Goal: Task Accomplishment & Management: Manage account settings

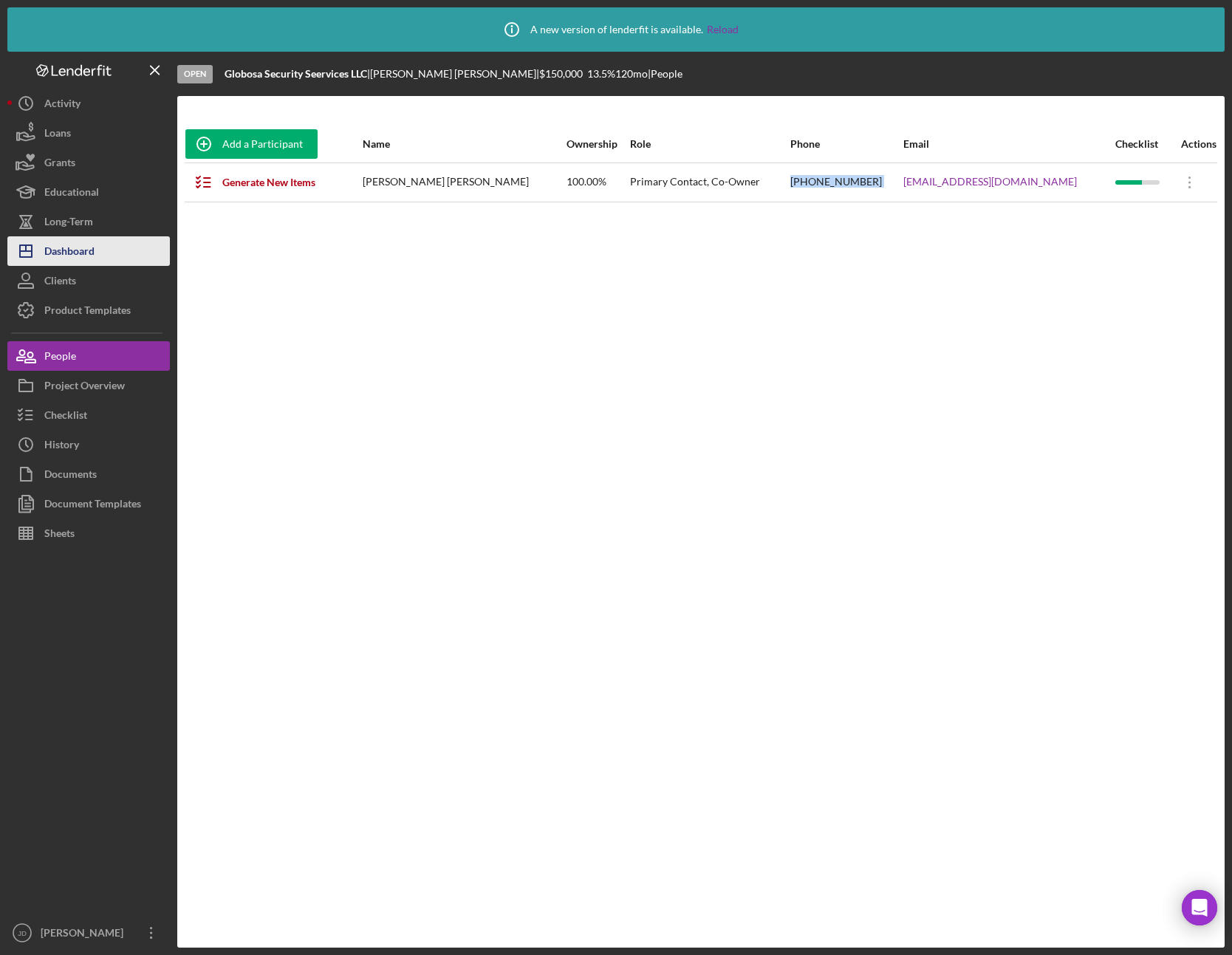
click at [68, 255] on div "Dashboard" at bounding box center [69, 253] width 50 height 34
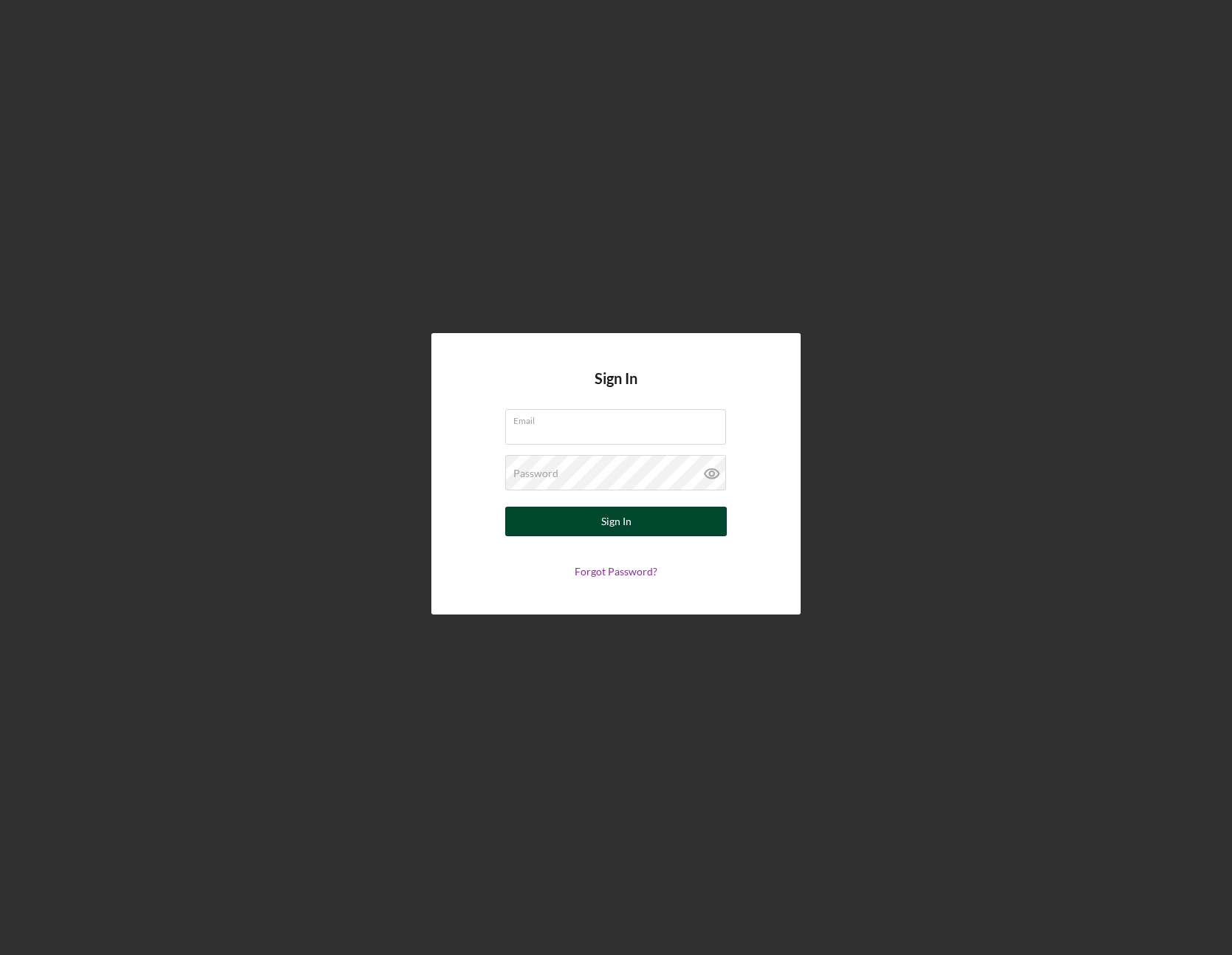
type input "[EMAIL_ADDRESS][DOMAIN_NAME]"
click at [608, 524] on div "Sign In" at bounding box center [616, 521] width 30 height 30
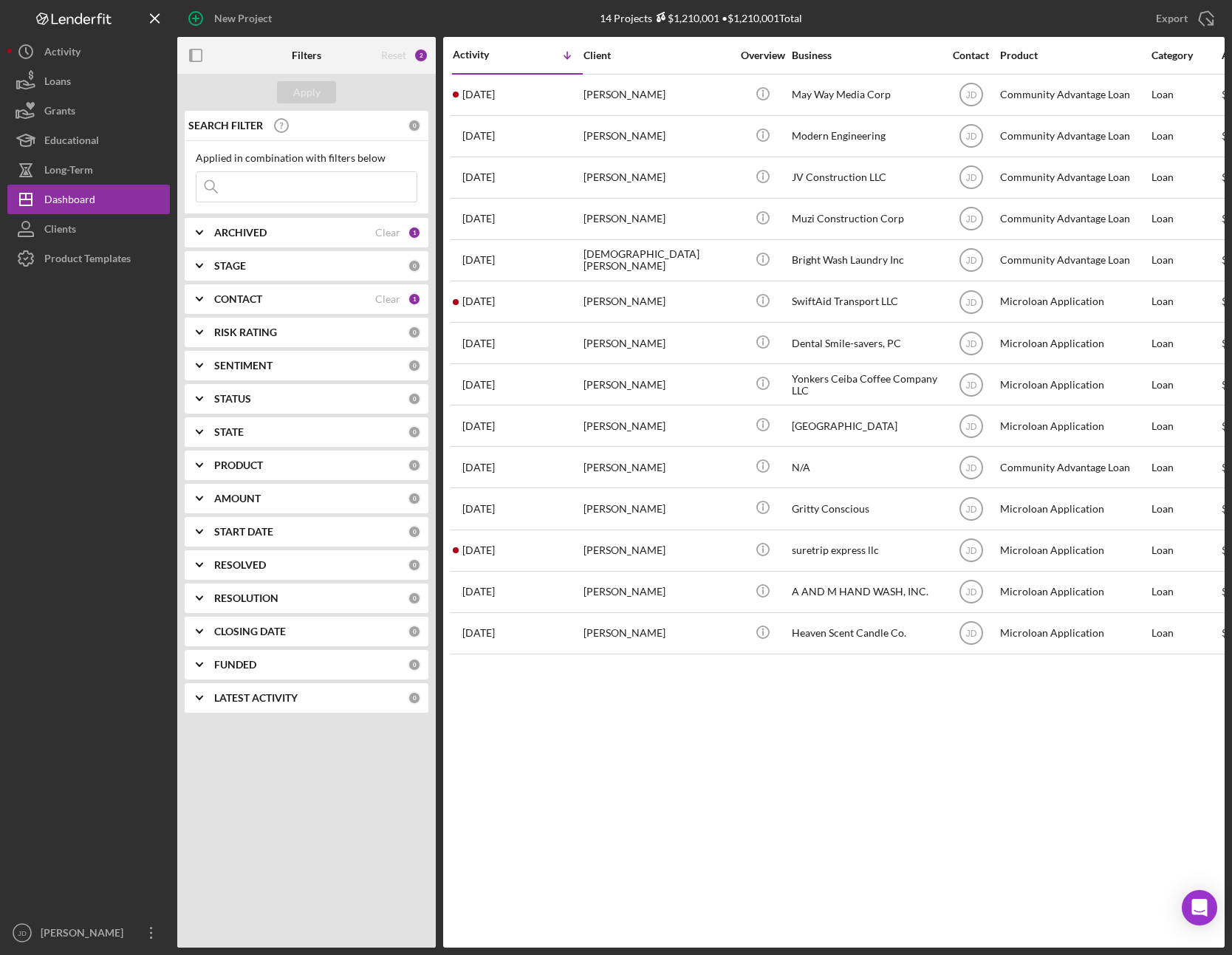
click at [200, 296] on icon "Icon/Expander" at bounding box center [200, 299] width 37 height 37
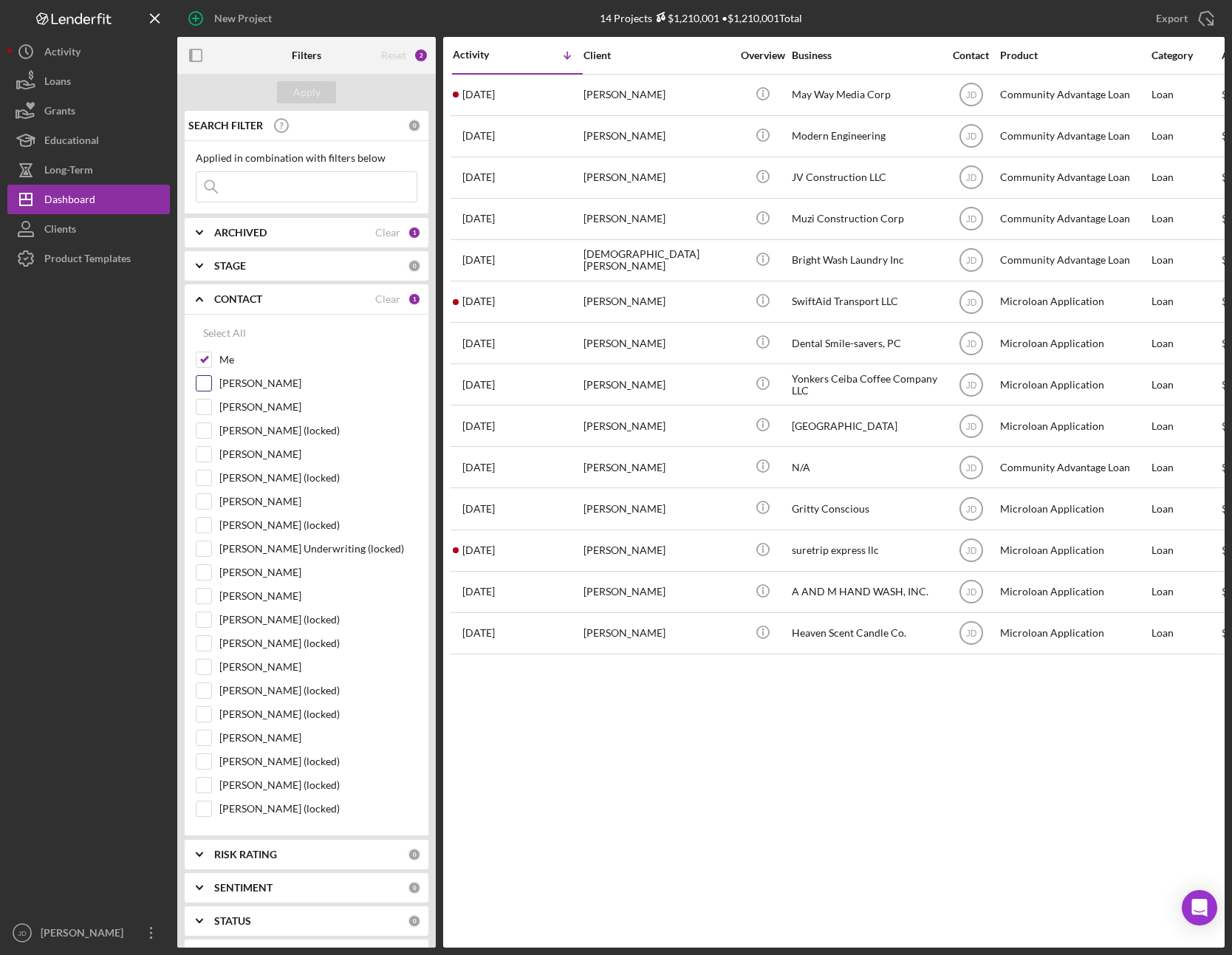
click at [208, 388] on input "Dale Owen" at bounding box center [204, 383] width 15 height 15
checkbox input "true"
click at [305, 86] on div "Apply" at bounding box center [307, 93] width 27 height 22
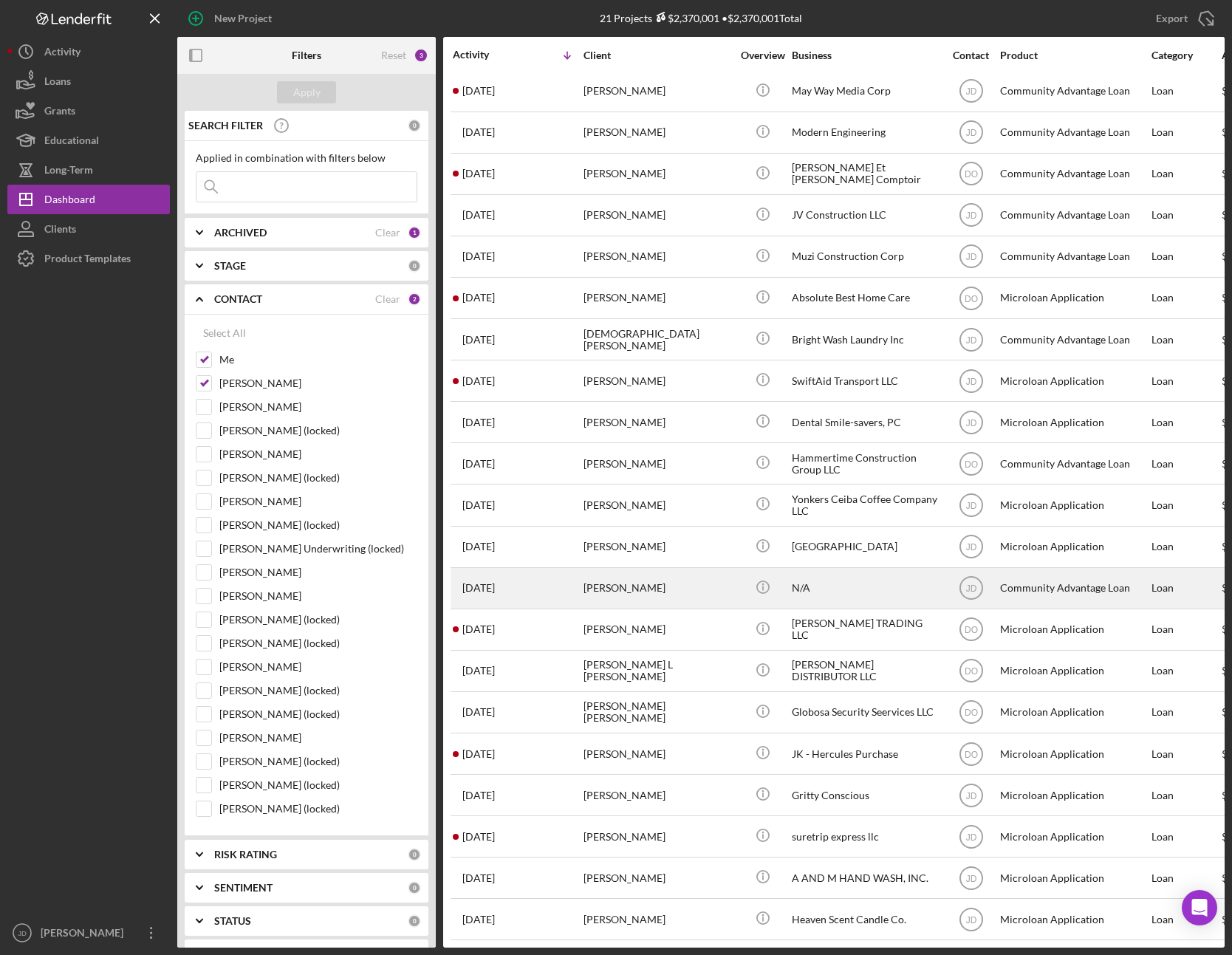
scroll to position [15, 0]
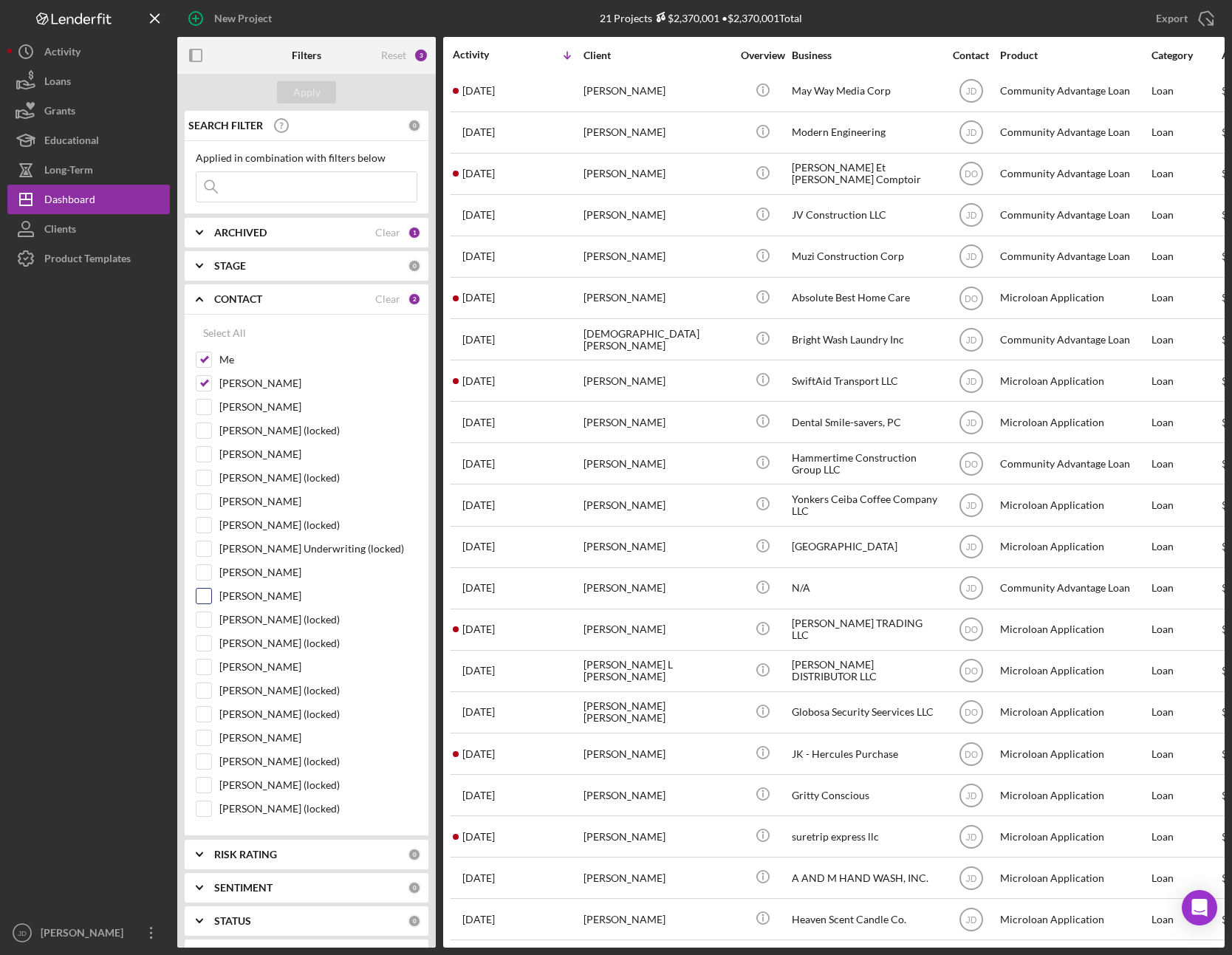
click at [206, 597] on input "Shannon Jefferson" at bounding box center [204, 596] width 15 height 15
checkbox input "true"
click at [313, 98] on div "Apply" at bounding box center [307, 93] width 27 height 22
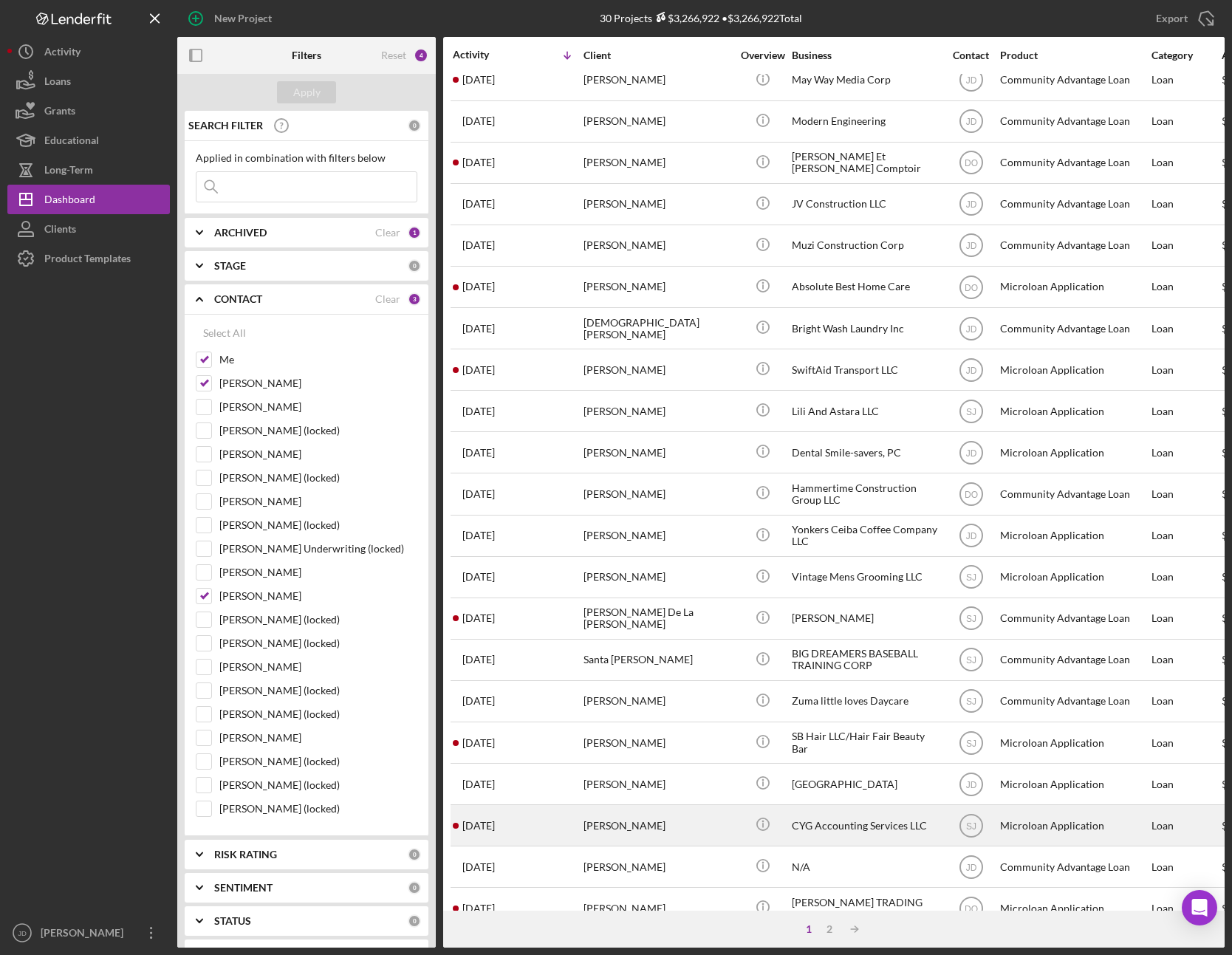
click at [838, 833] on div "CYG Accounting Services LLC" at bounding box center [866, 825] width 148 height 39
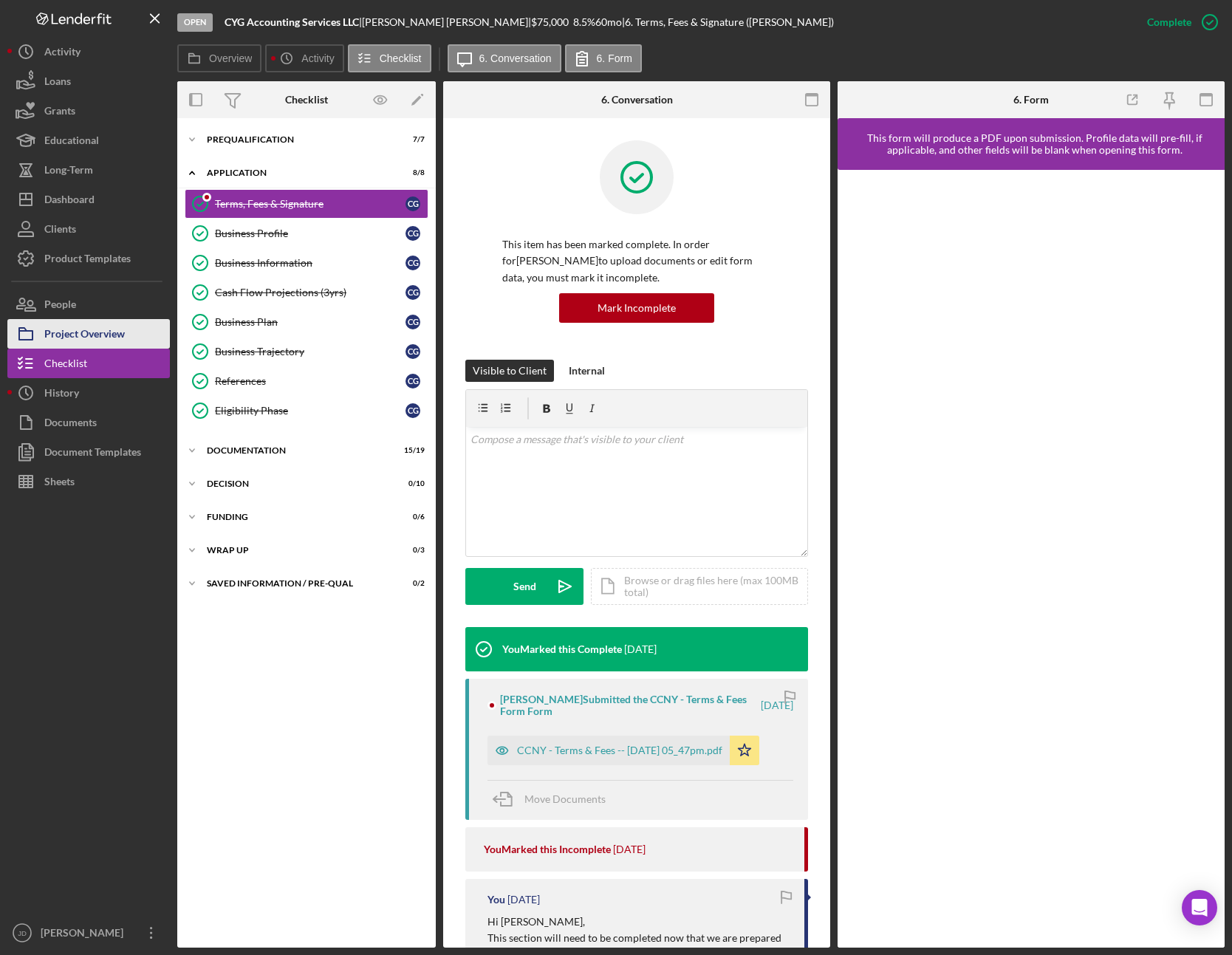
click at [107, 334] on div "Project Overview" at bounding box center [84, 335] width 80 height 34
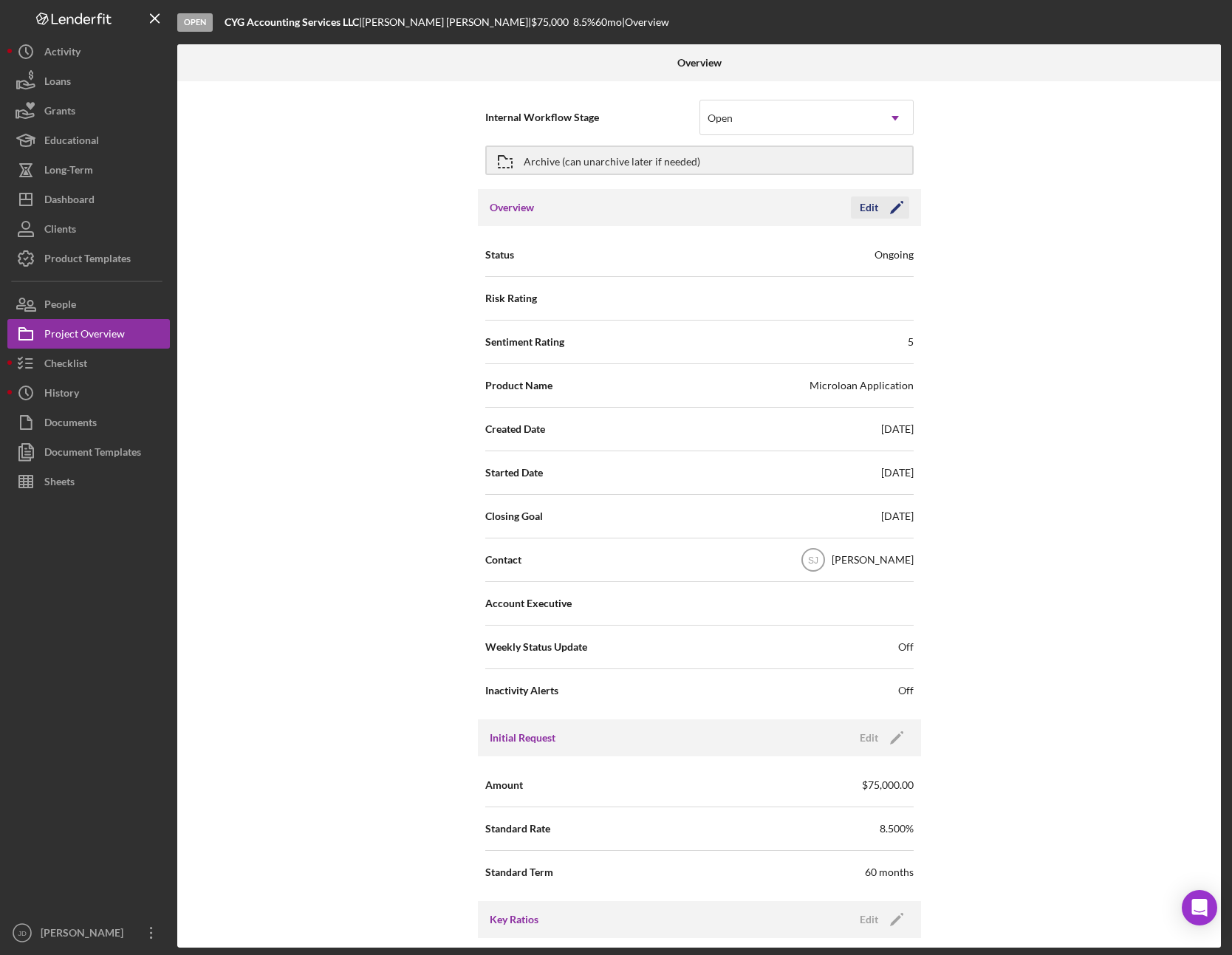
click at [893, 207] on polygon "button" at bounding box center [895, 208] width 11 height 11
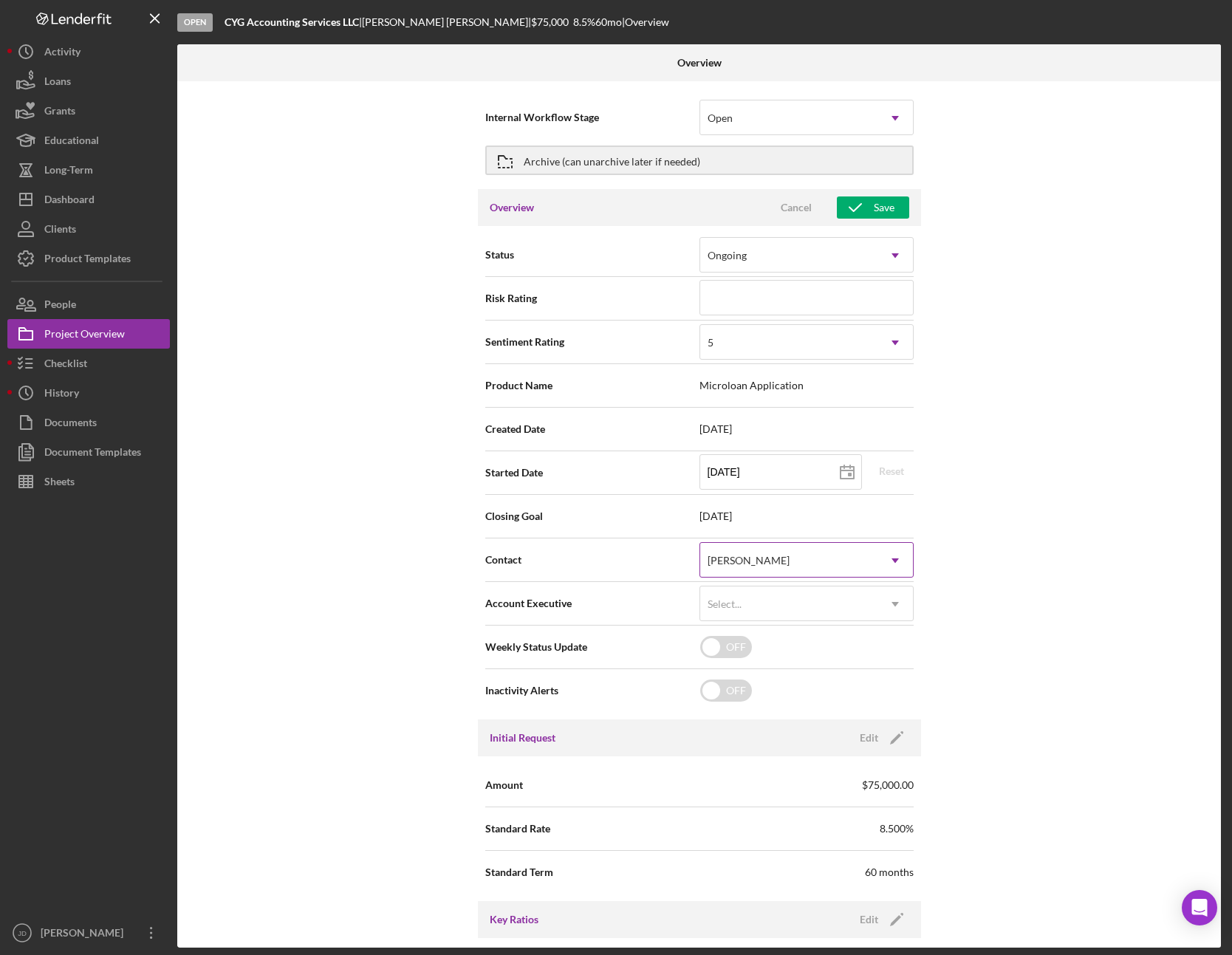
click at [888, 560] on icon "Icon/Dropdown Arrow" at bounding box center [895, 561] width 36 height 36
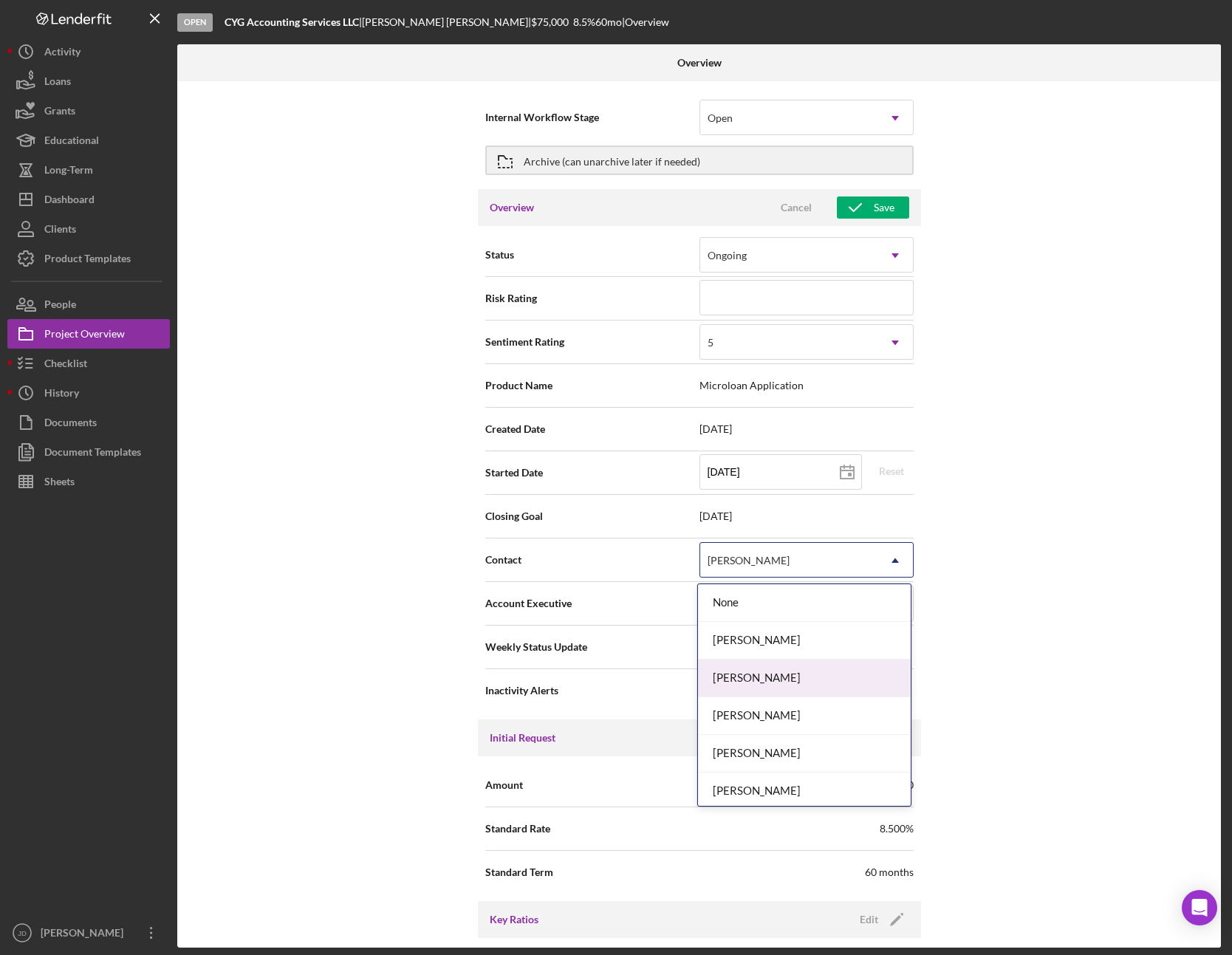
click at [759, 685] on div "[PERSON_NAME]" at bounding box center [805, 678] width 213 height 37
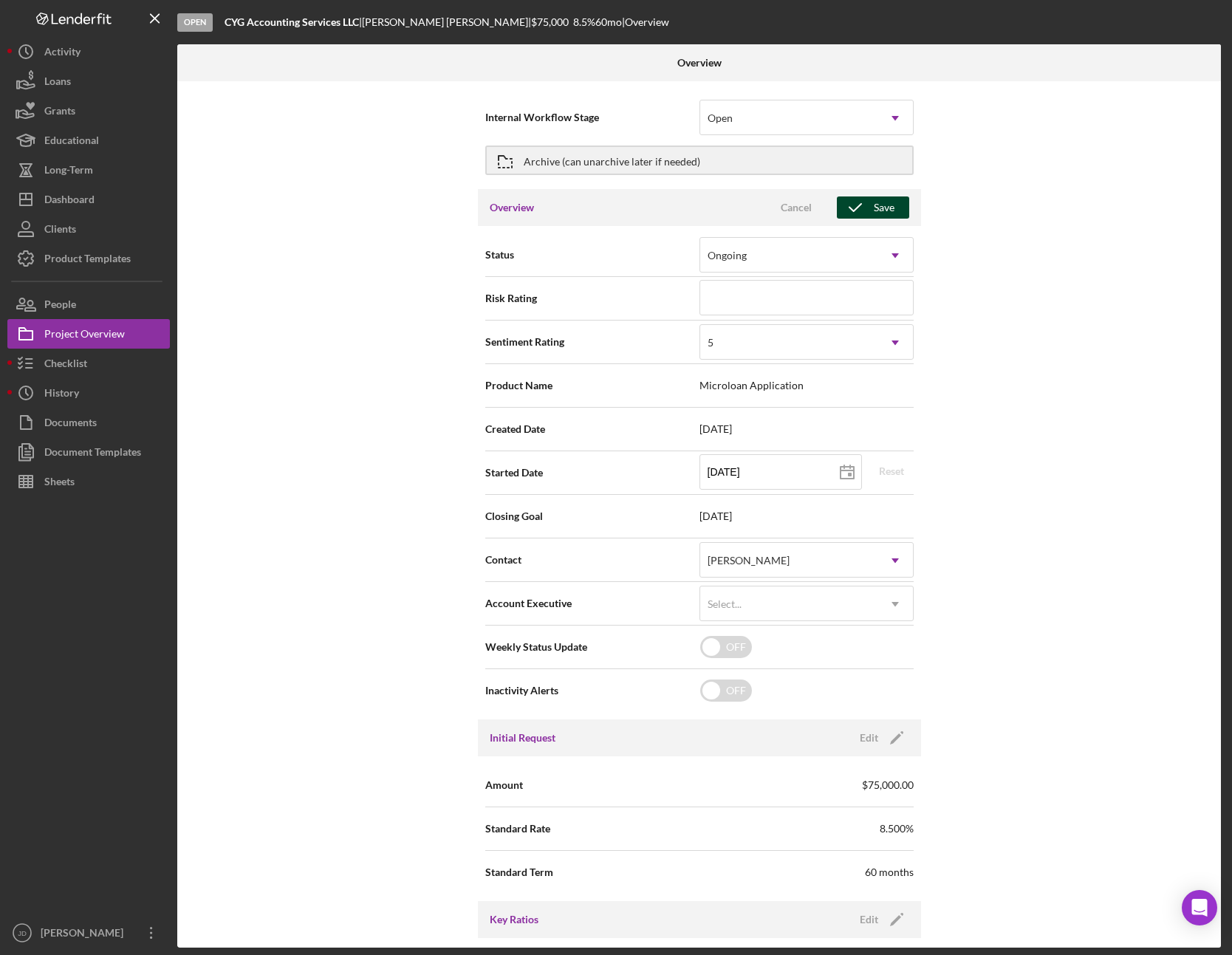
click at [875, 206] on div "Save" at bounding box center [884, 207] width 21 height 22
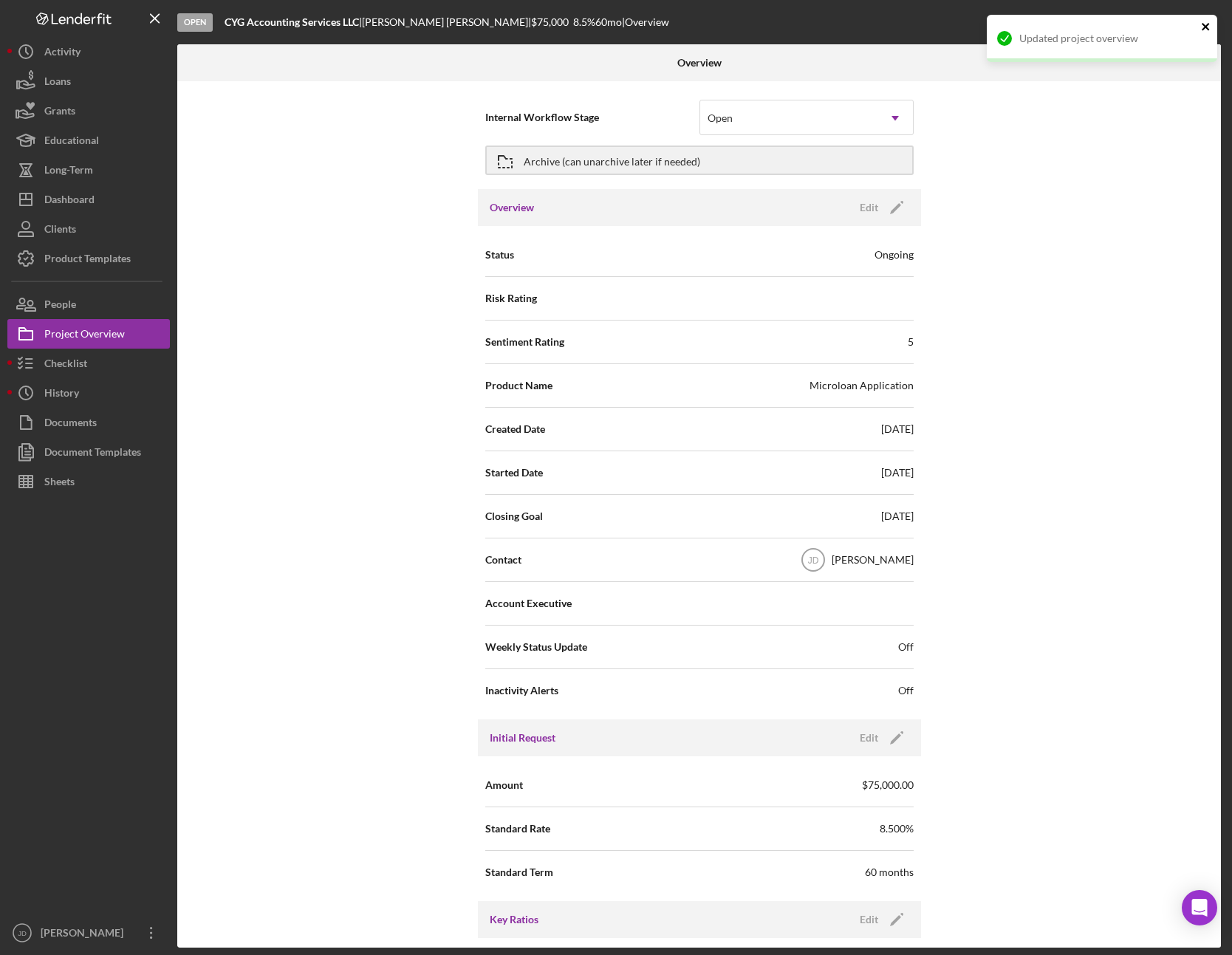
click at [1206, 25] on icon "close" at bounding box center [1206, 26] width 7 height 7
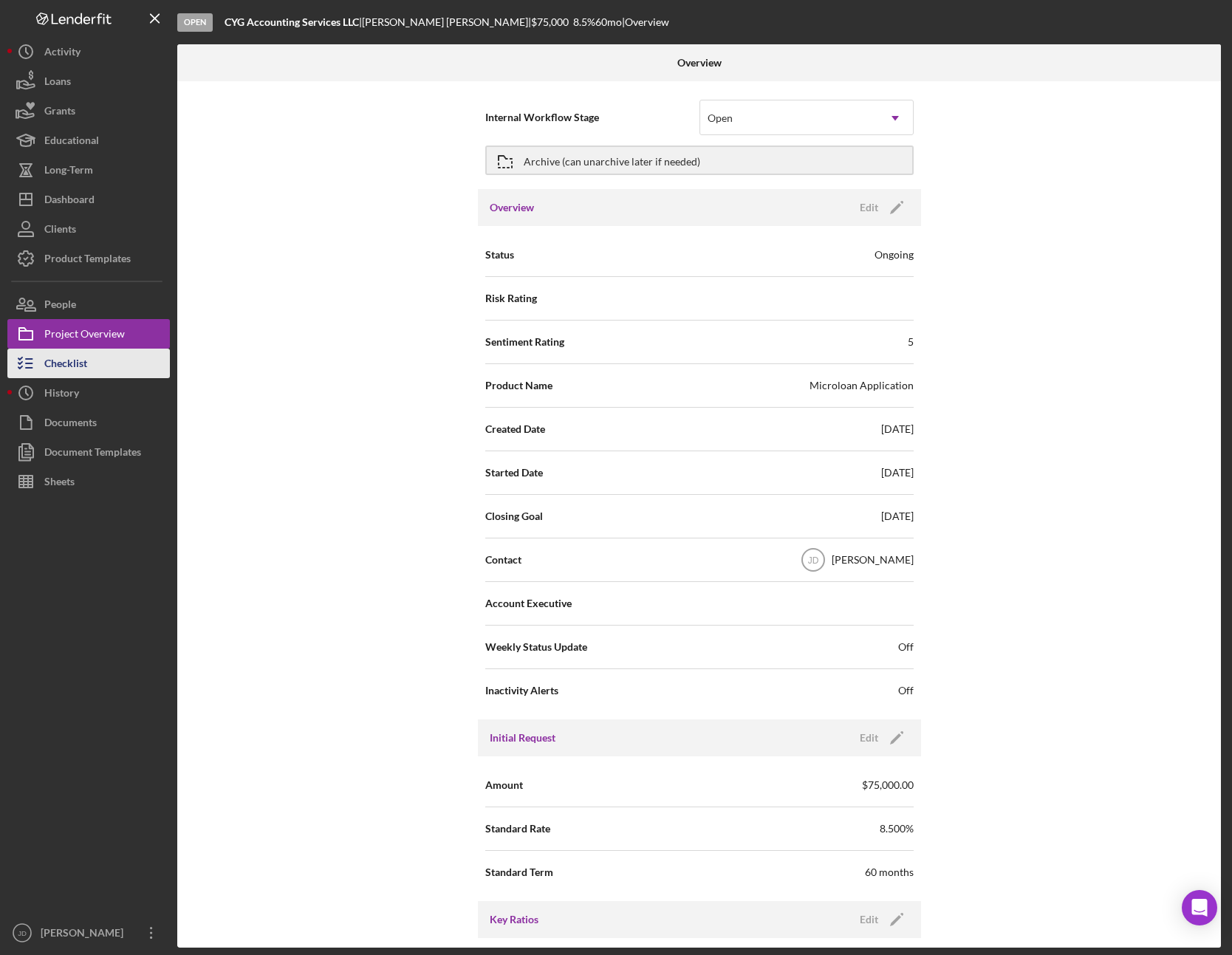
click at [79, 361] on div "Checklist" at bounding box center [65, 365] width 43 height 34
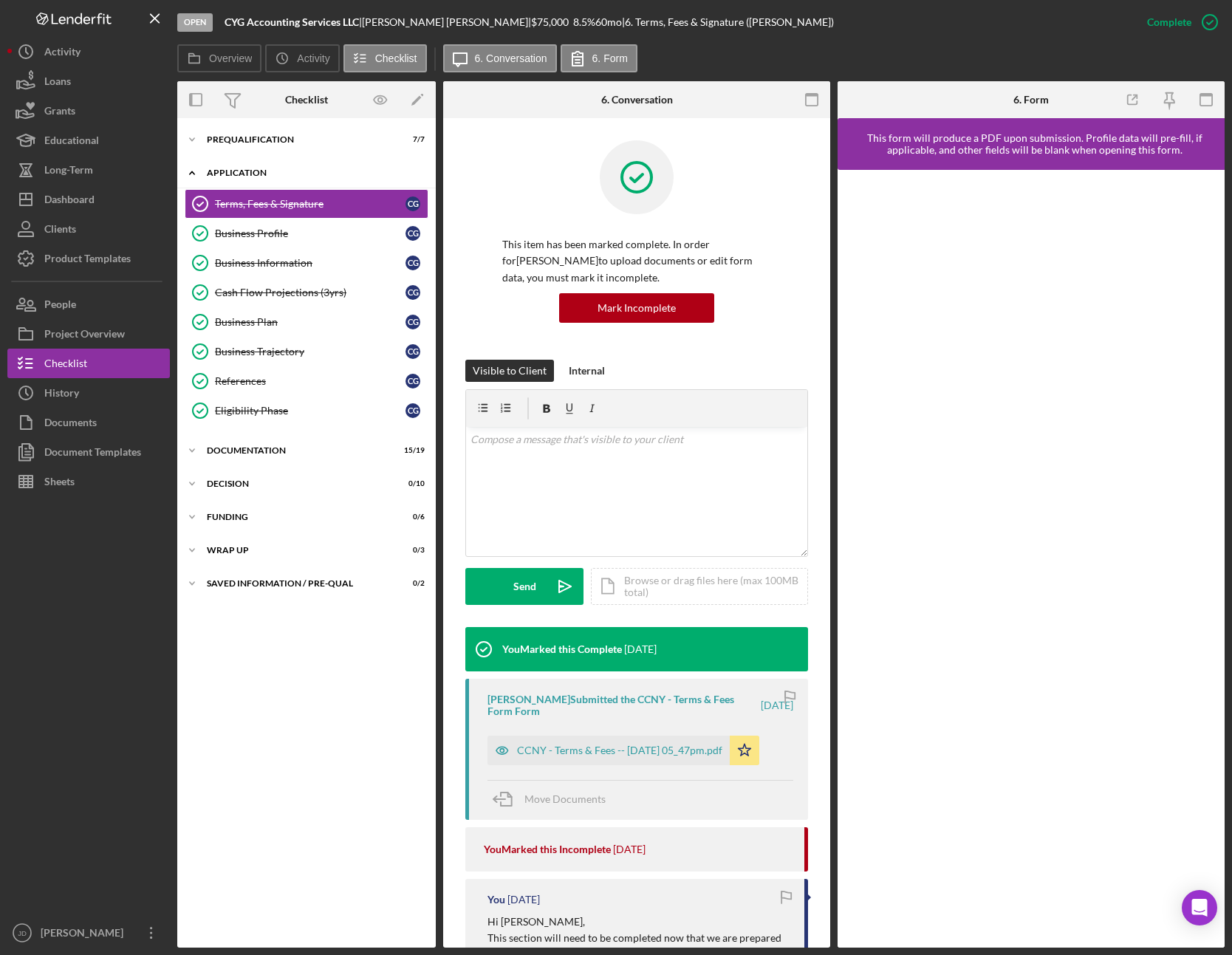
click at [195, 170] on icon "Icon/Expander" at bounding box center [193, 173] width 30 height 30
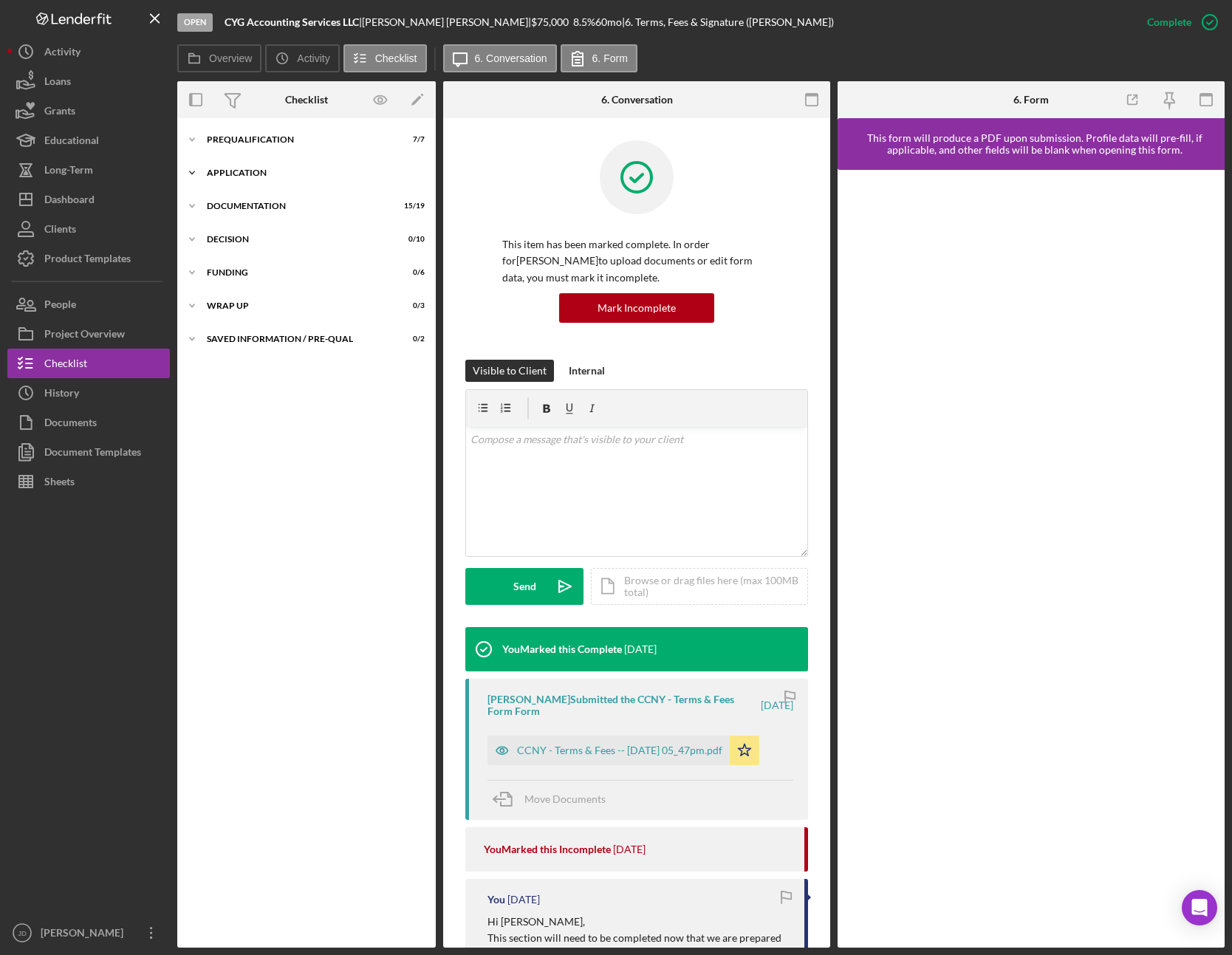
click at [193, 170] on icon "Icon/Expander" at bounding box center [193, 173] width 30 height 30
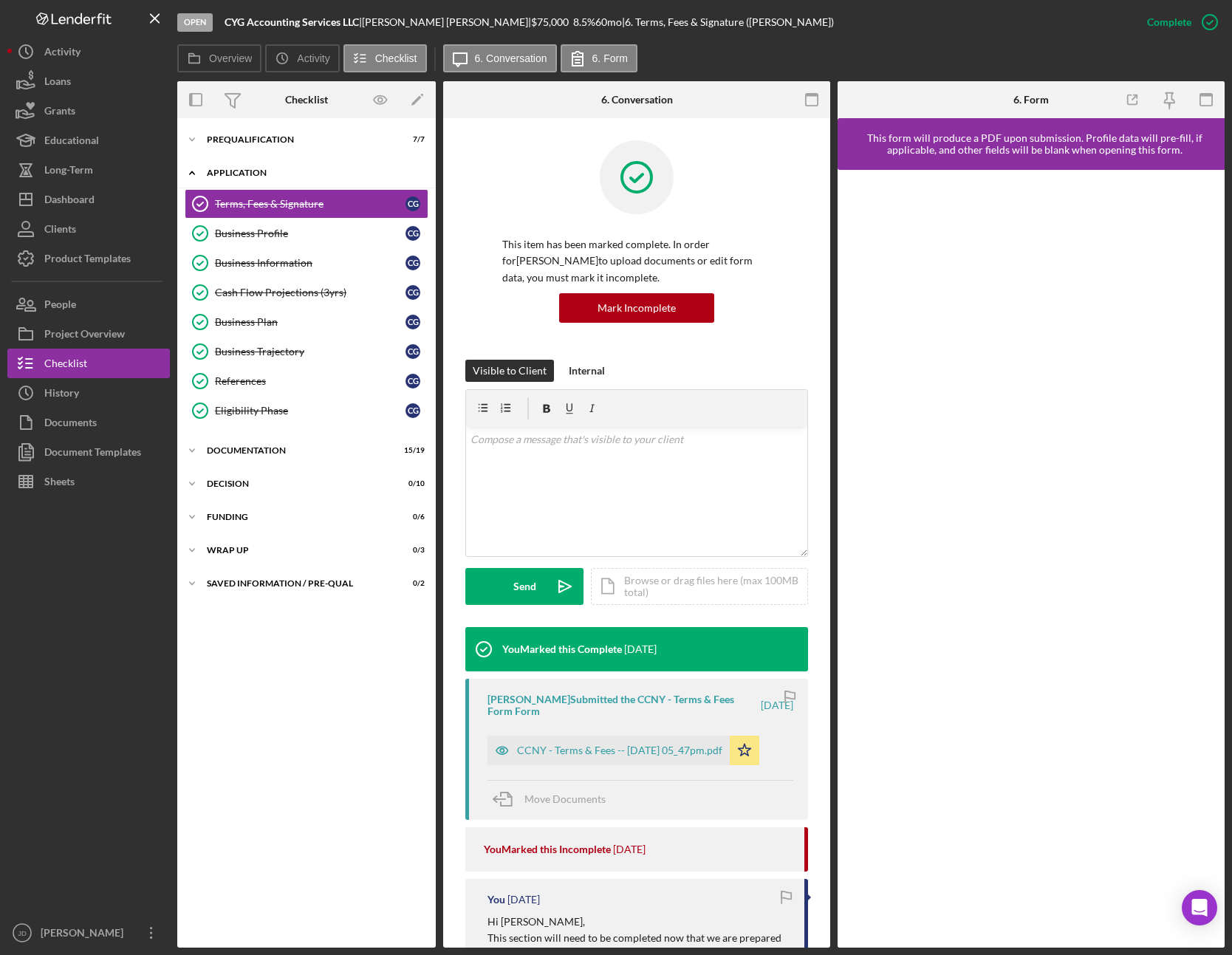
click at [193, 167] on icon "Icon/Expander" at bounding box center [193, 173] width 30 height 30
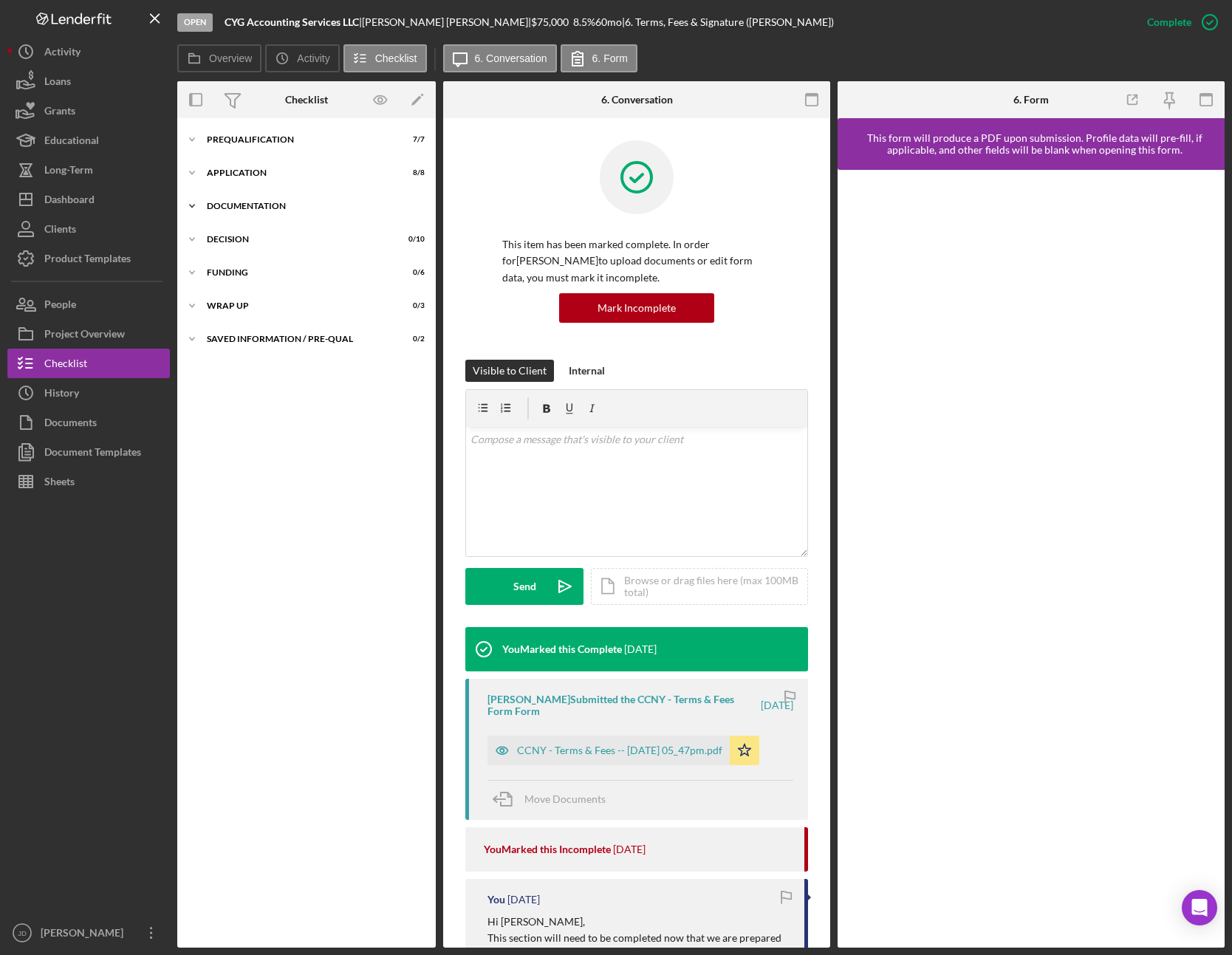
click at [196, 205] on icon "Icon/Expander" at bounding box center [193, 207] width 30 height 30
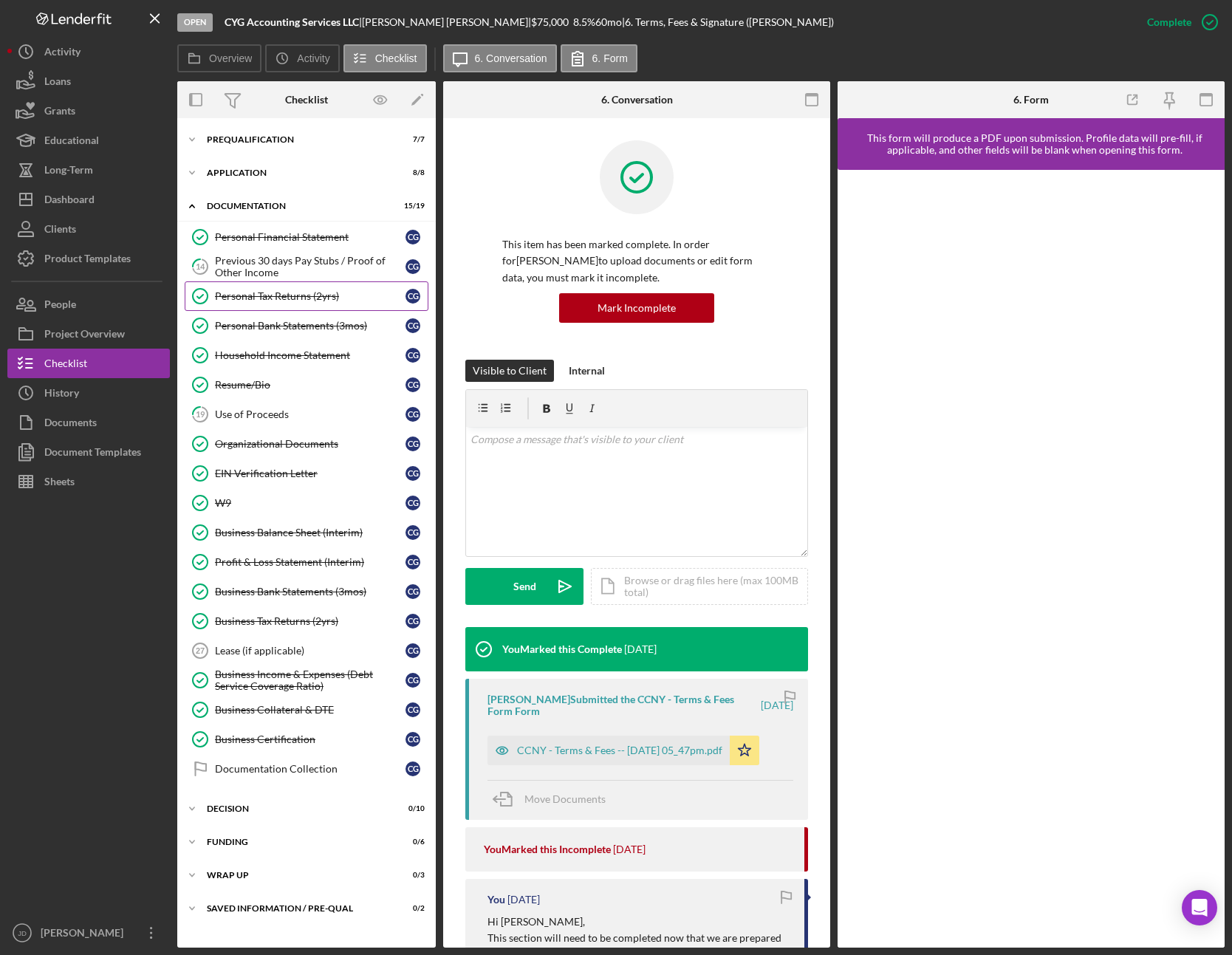
click at [298, 300] on div "Personal Tax Returns (2yrs)" at bounding box center [310, 296] width 191 height 12
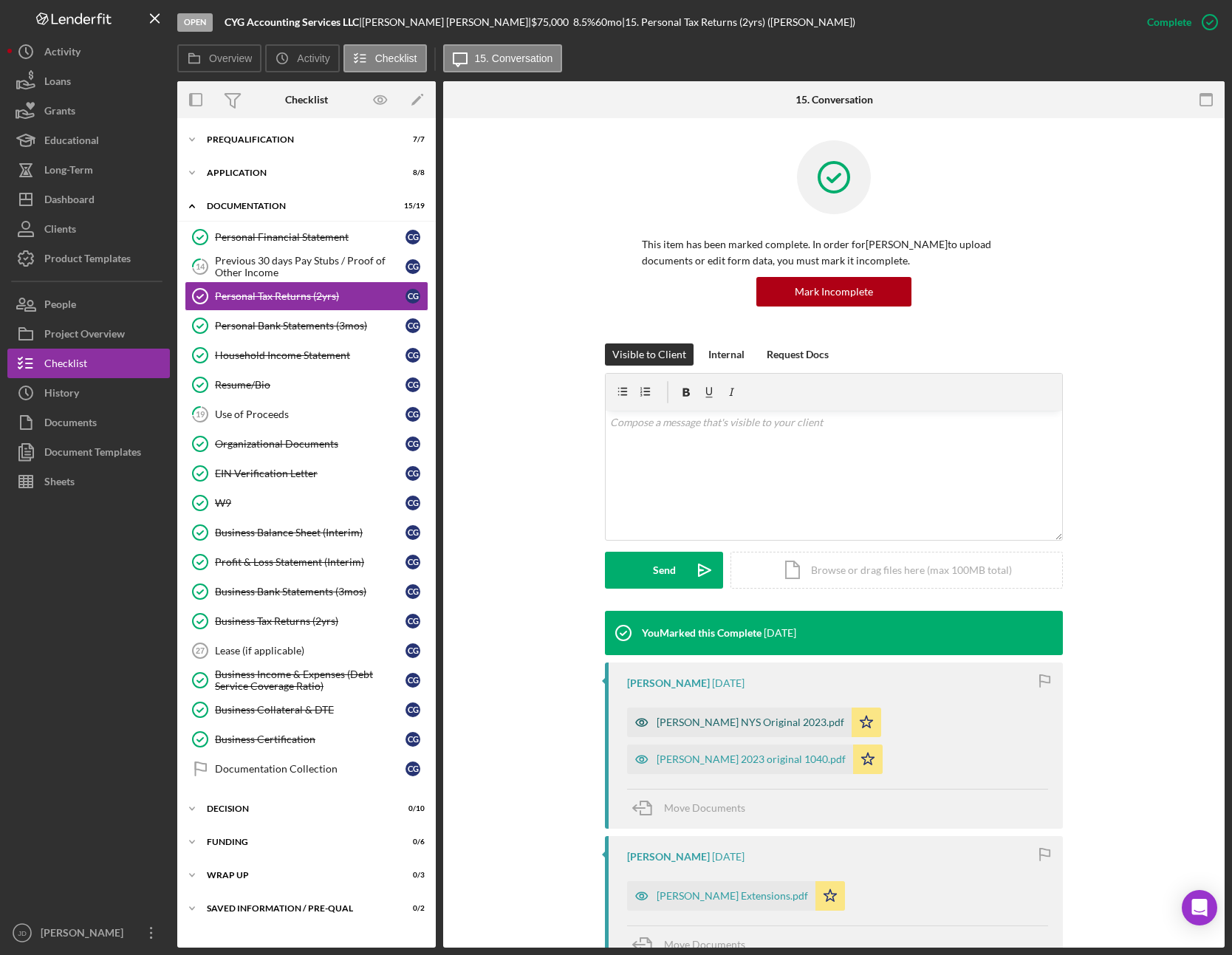
click at [738, 720] on div "Greene NYS Original 2023.pdf" at bounding box center [751, 722] width 188 height 12
